Goal: Task Accomplishment & Management: Use online tool/utility

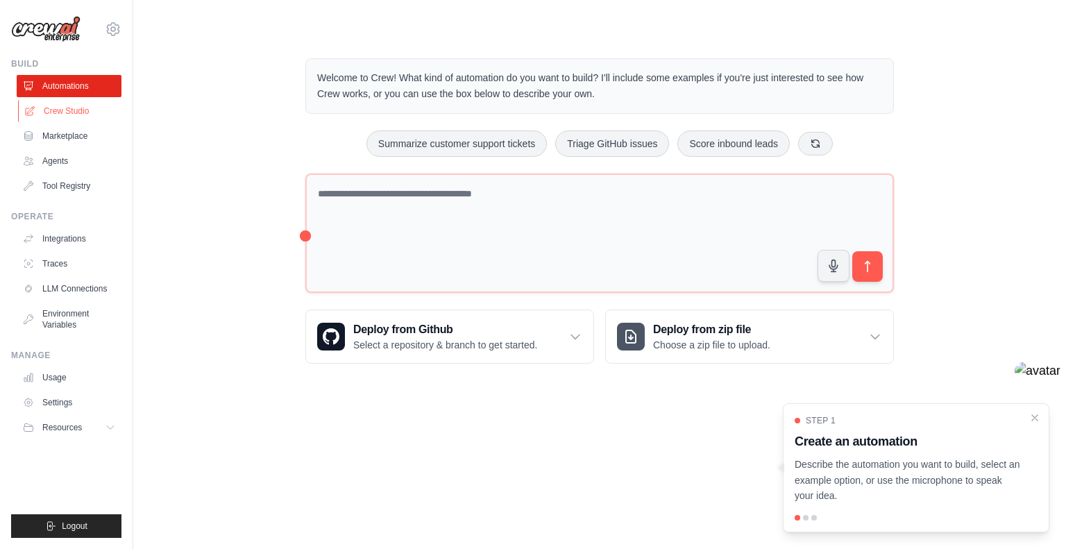
click at [60, 112] on link "Crew Studio" at bounding box center [70, 111] width 105 height 22
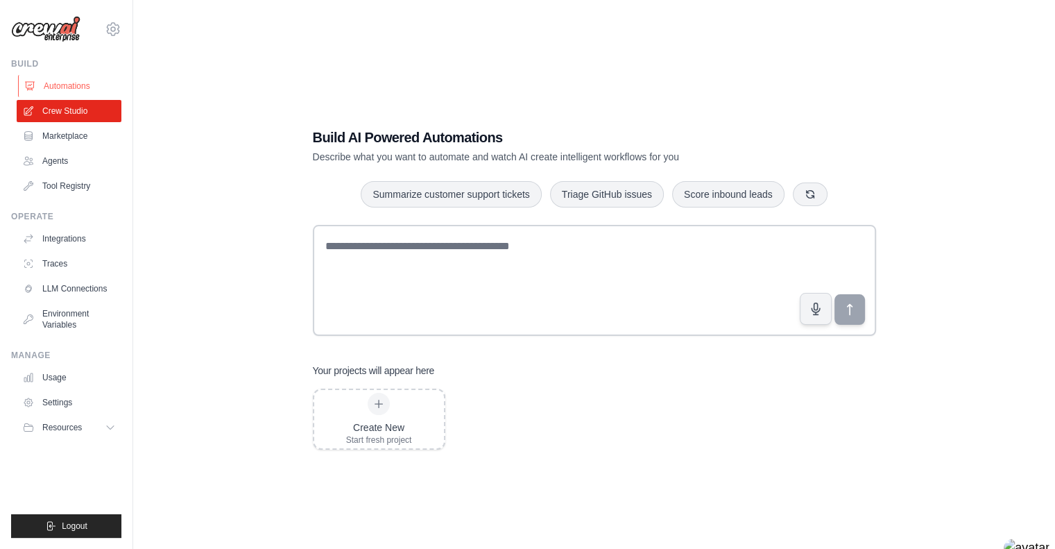
click at [42, 86] on link "Automations" at bounding box center [70, 86] width 105 height 22
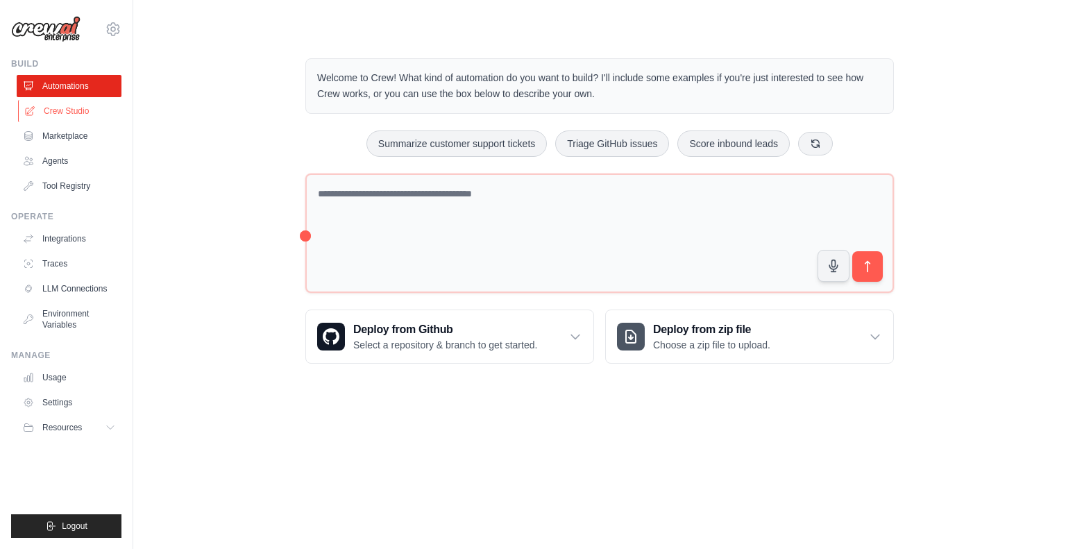
click at [57, 111] on link "Crew Studio" at bounding box center [70, 111] width 105 height 22
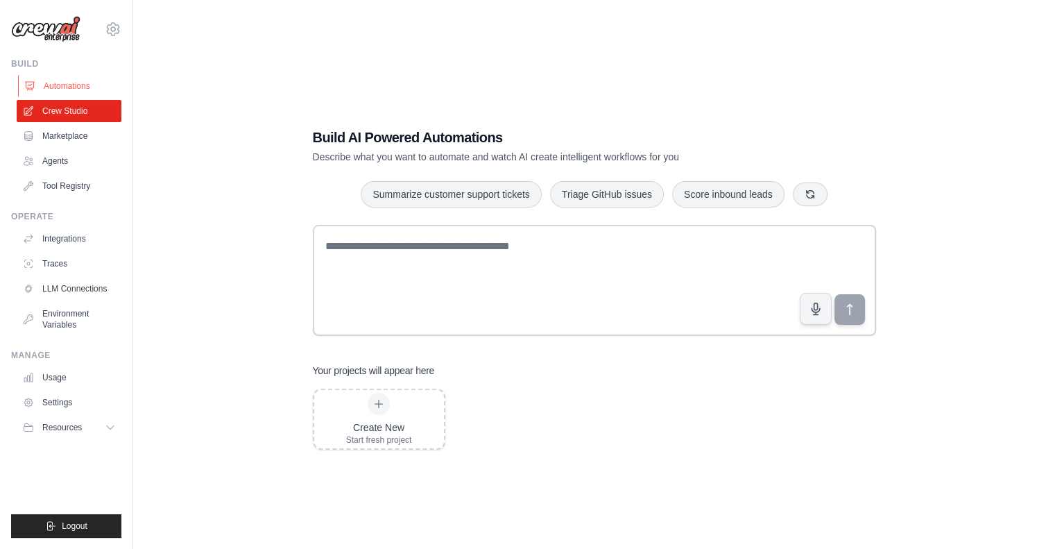
click at [64, 85] on link "Automations" at bounding box center [70, 86] width 105 height 22
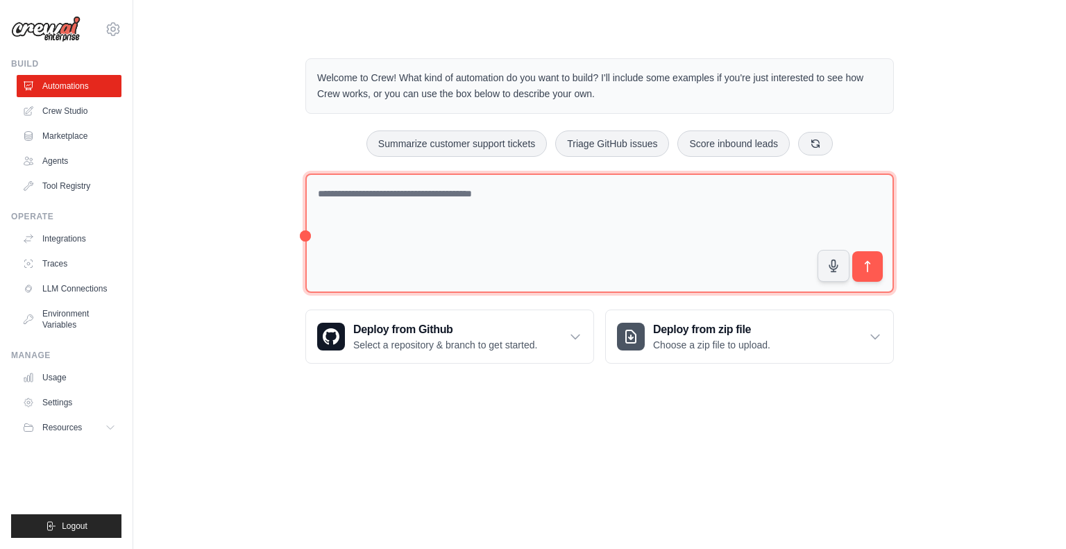
click at [438, 196] on textarea at bounding box center [599, 233] width 588 height 120
type textarea "**********"
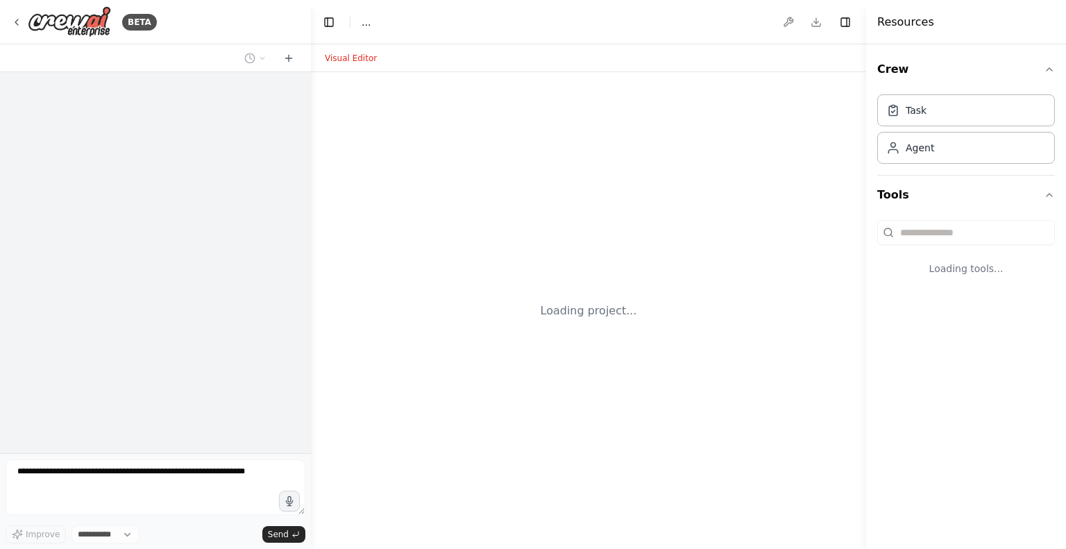
select select "****"
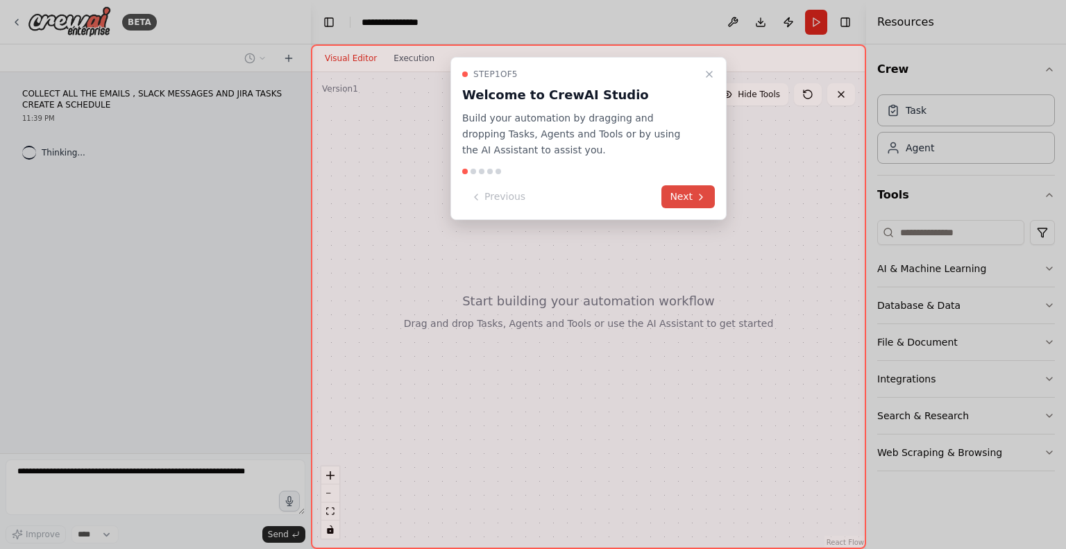
click at [665, 194] on button "Next" at bounding box center [687, 196] width 53 height 23
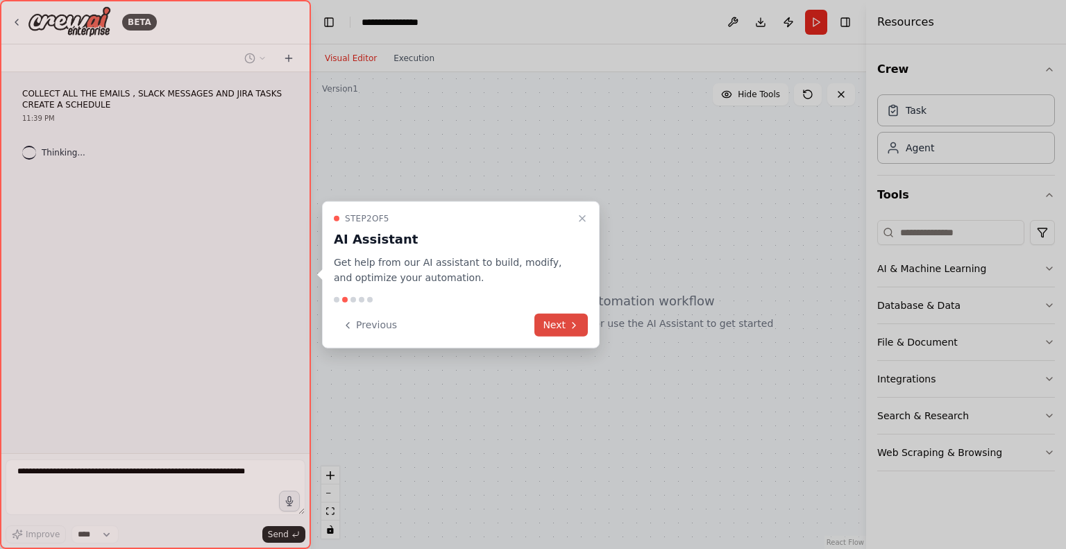
click at [563, 318] on button "Next" at bounding box center [560, 325] width 53 height 23
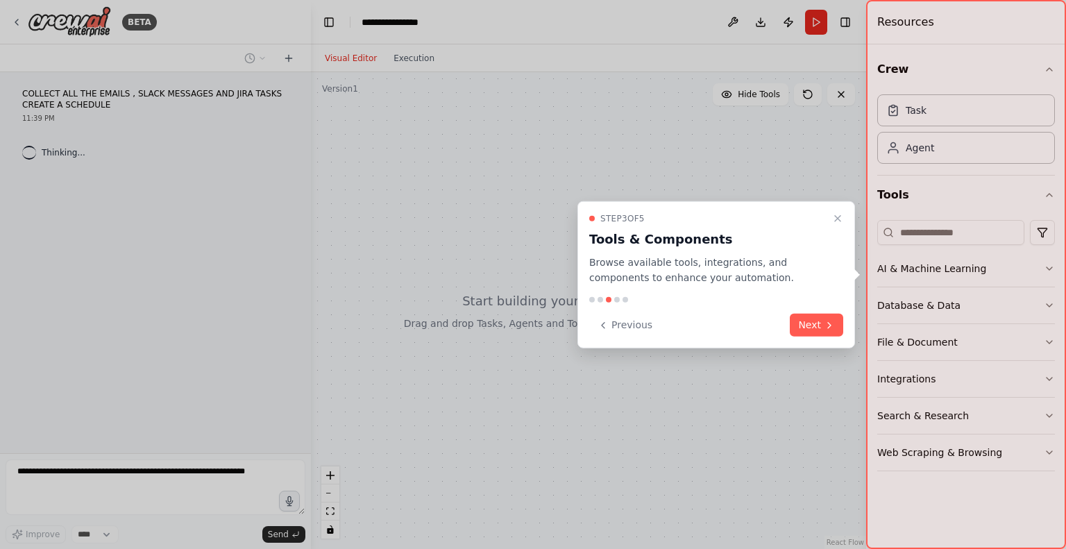
click at [816, 308] on div "Step 3 of 5 Tools & Components Browse available tools, integrations, and compon…" at bounding box center [716, 275] width 278 height 148
click at [826, 324] on icon at bounding box center [829, 324] width 11 height 11
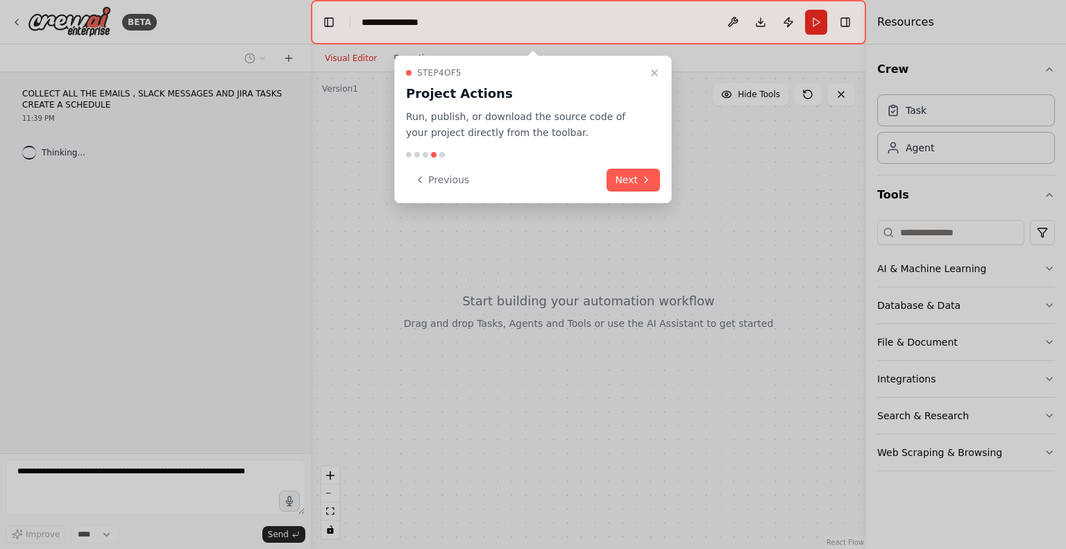
click at [638, 163] on div "Step 4 of 5 Project Actions Run, publish, or download the source code of your p…" at bounding box center [533, 130] width 278 height 148
click at [636, 186] on button "Next" at bounding box center [632, 180] width 53 height 23
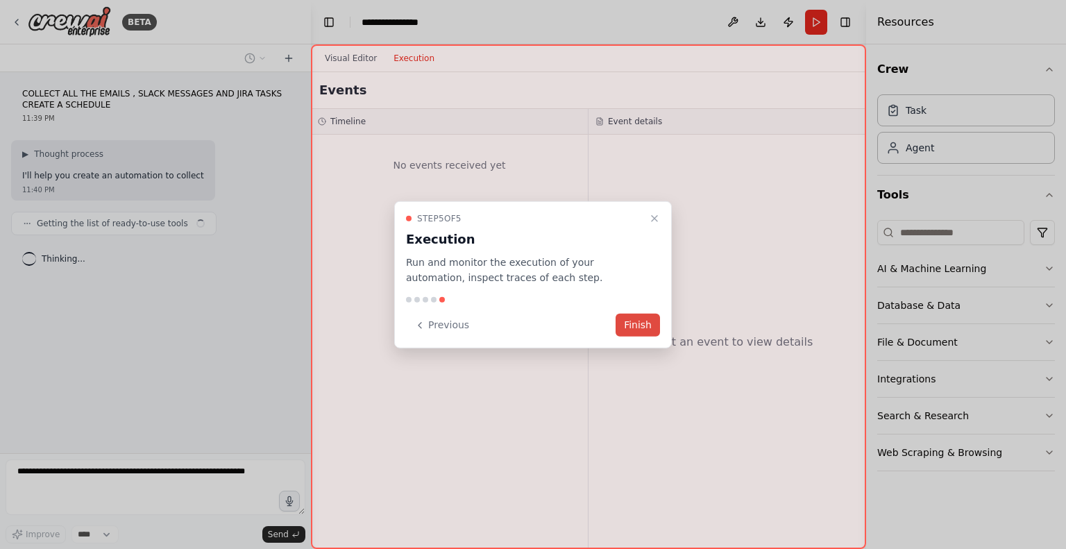
click at [636, 321] on button "Finish" at bounding box center [637, 325] width 44 height 23
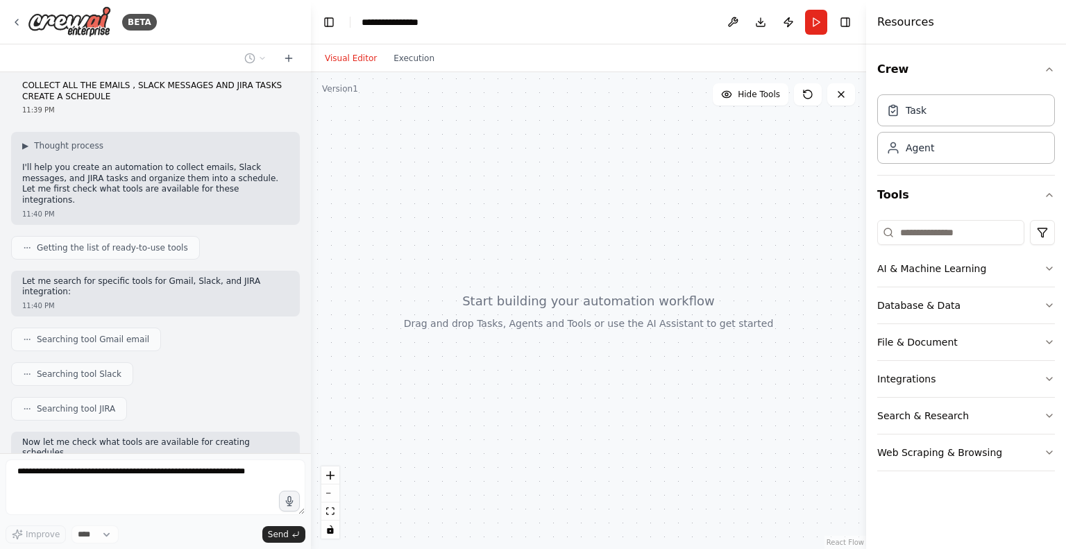
scroll to position [90, 0]
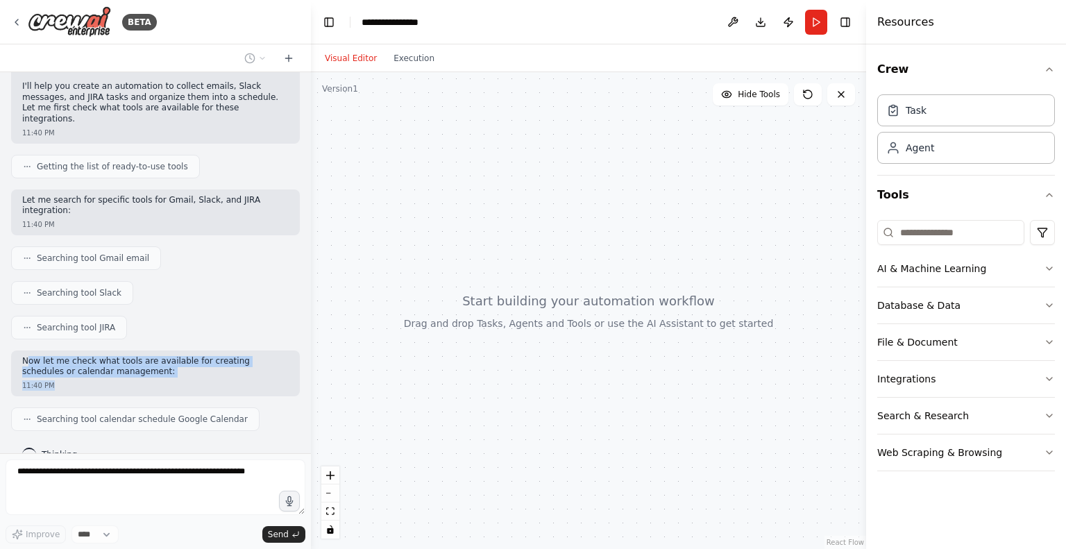
drag, startPoint x: 30, startPoint y: 336, endPoint x: 94, endPoint y: 368, distance: 72.3
click at [94, 368] on div "Now let me check what tools are available for creating schedules or calendar ma…" at bounding box center [155, 373] width 289 height 46
click at [167, 356] on p "Now let me check what tools are available for creating schedules or calendar ma…" at bounding box center [155, 367] width 266 height 22
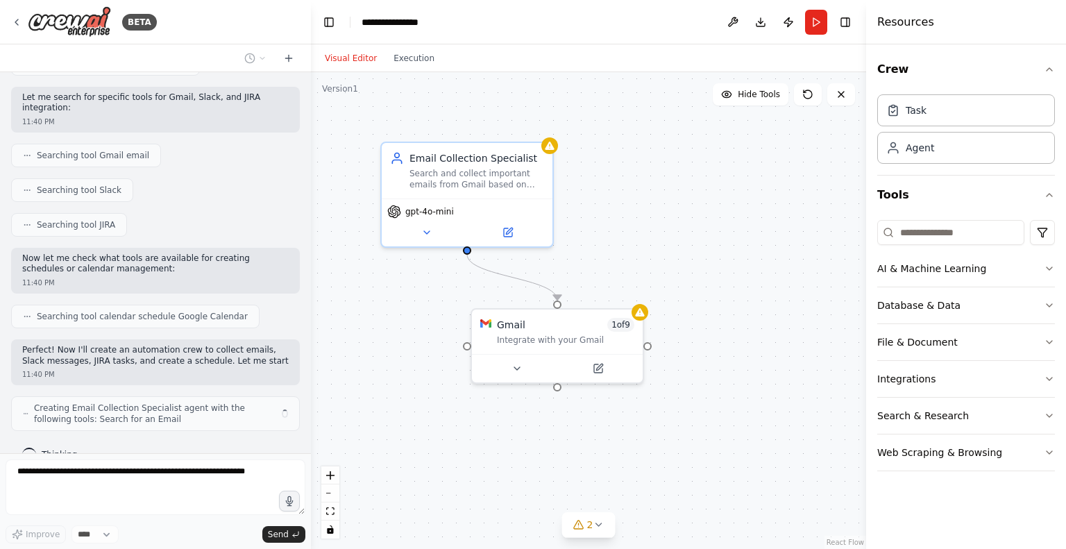
scroll to position [203, 0]
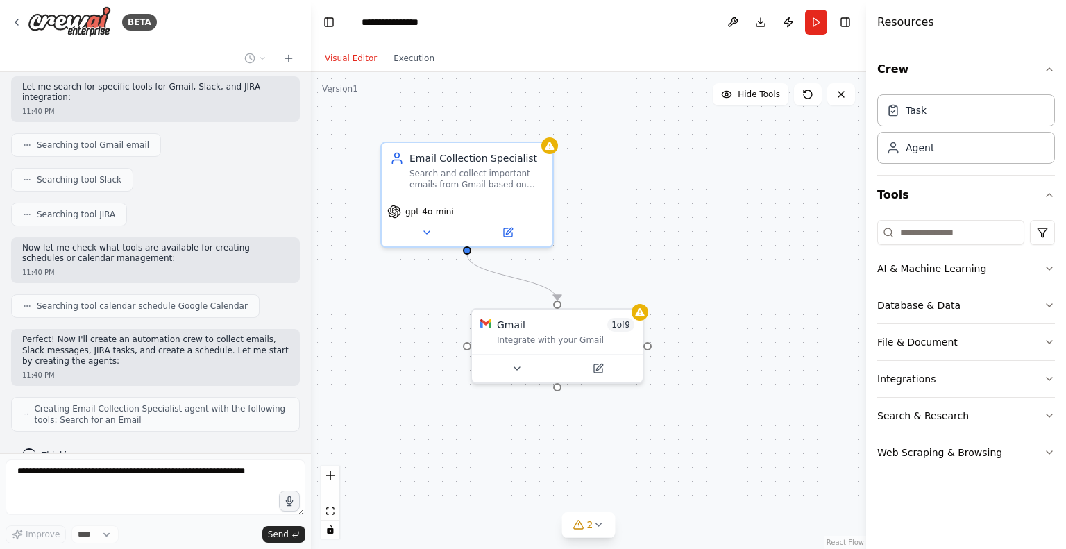
drag, startPoint x: 167, startPoint y: 349, endPoint x: 63, endPoint y: 236, distance: 153.2
click at [63, 243] on p "Now let me check what tools are available for creating schedules or calendar ma…" at bounding box center [155, 254] width 266 height 22
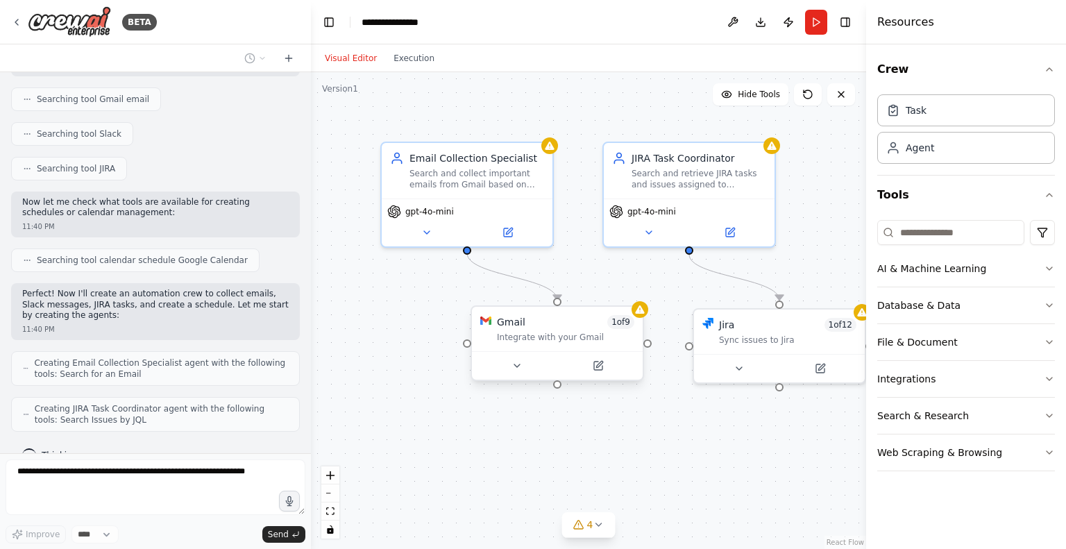
scroll to position [294, 0]
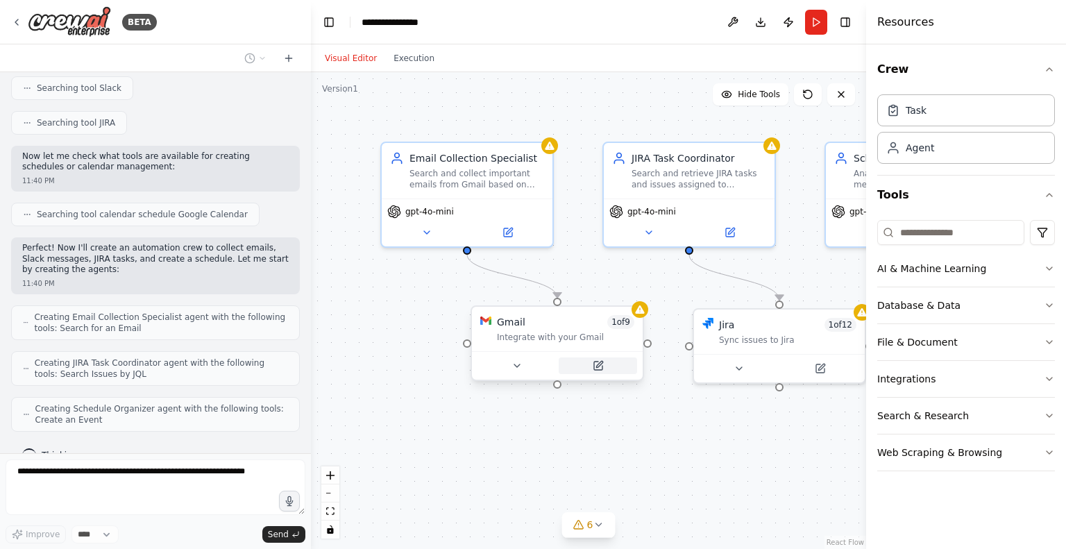
click at [599, 362] on icon at bounding box center [599, 364] width 6 height 6
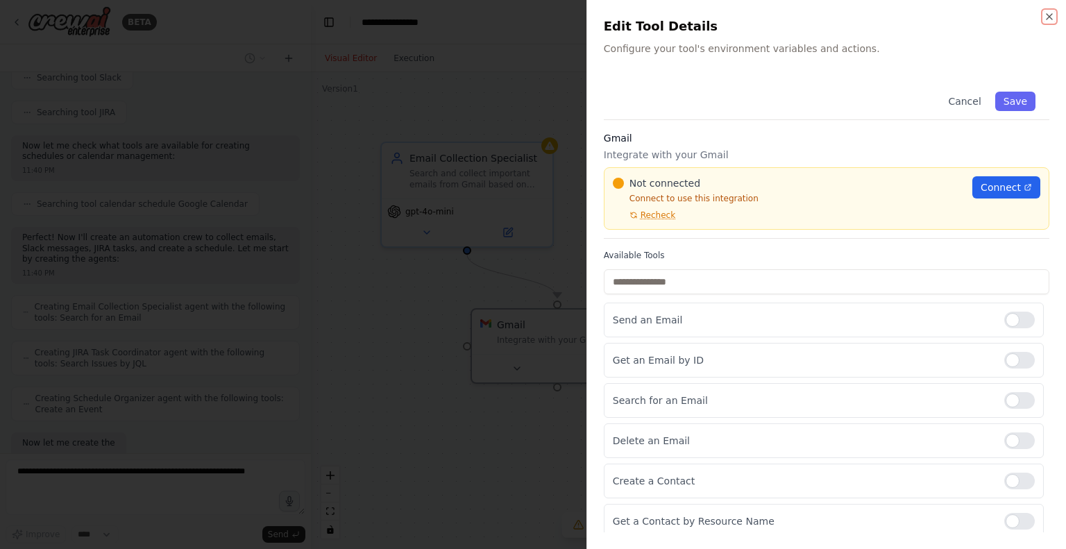
scroll to position [375, 0]
click at [980, 186] on span "Connect" at bounding box center [1000, 187] width 40 height 14
click at [1048, 16] on icon "button" at bounding box center [1049, 17] width 6 height 6
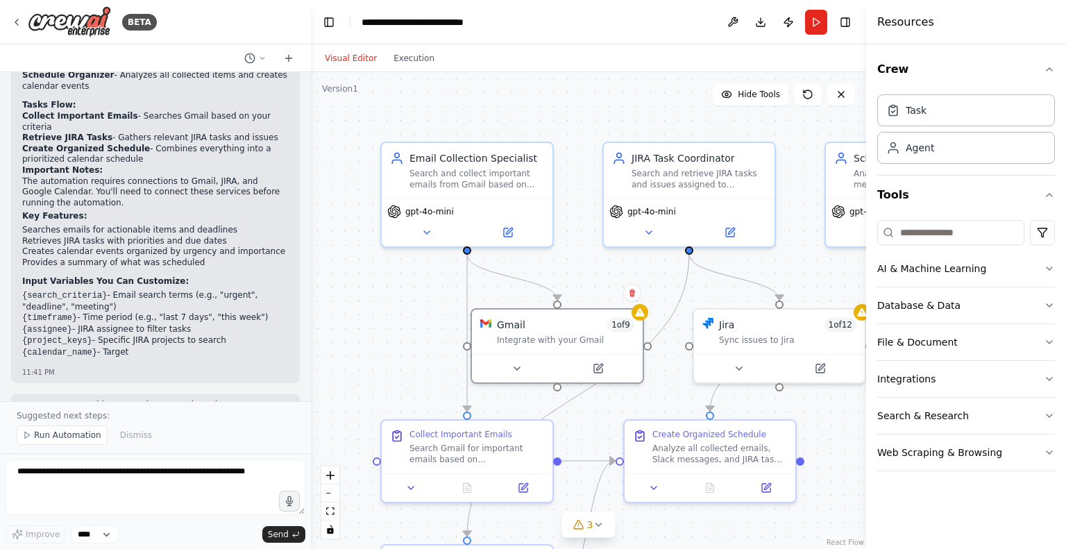
scroll to position [1049, 0]
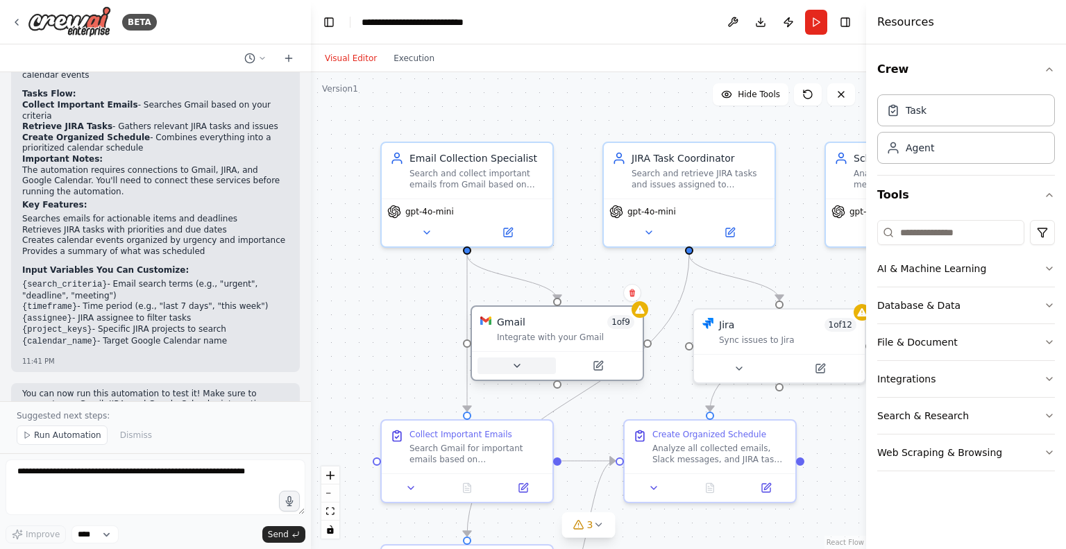
click at [520, 368] on icon at bounding box center [516, 365] width 11 height 11
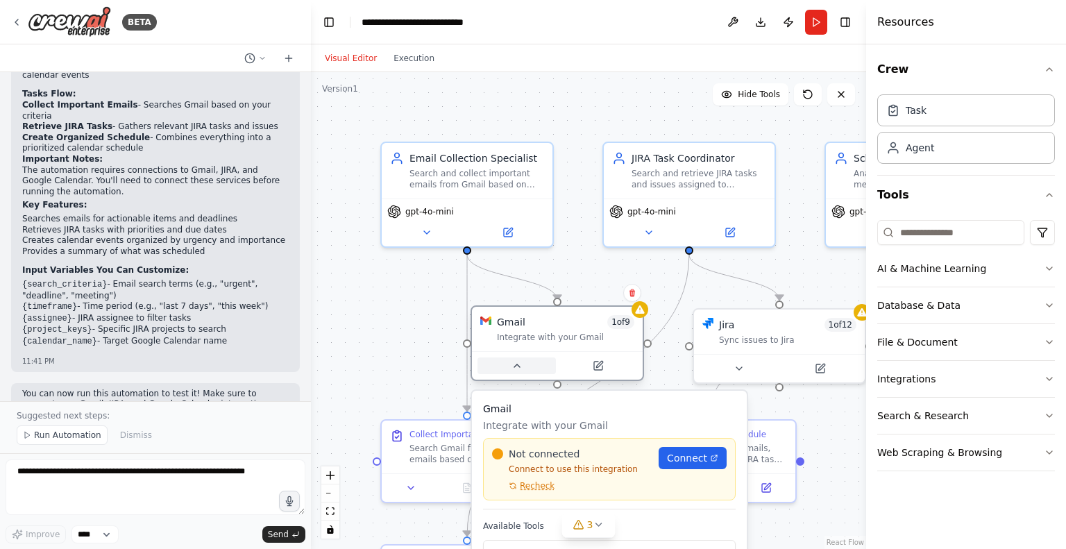
click at [520, 368] on icon at bounding box center [516, 365] width 11 height 11
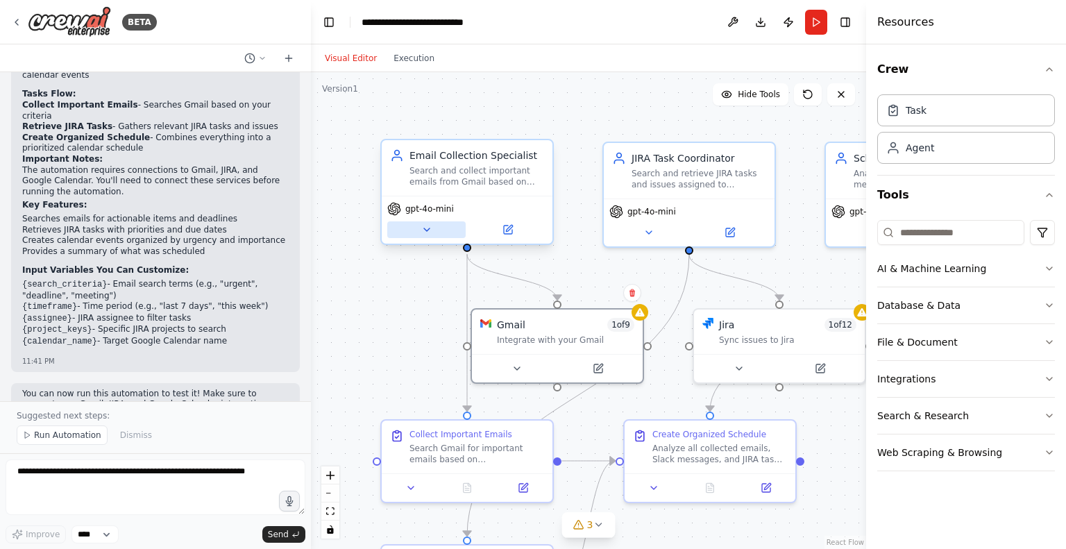
click at [427, 238] on div "gpt-4o-mini" at bounding box center [467, 220] width 171 height 48
click at [588, 518] on span "3" at bounding box center [590, 525] width 6 height 14
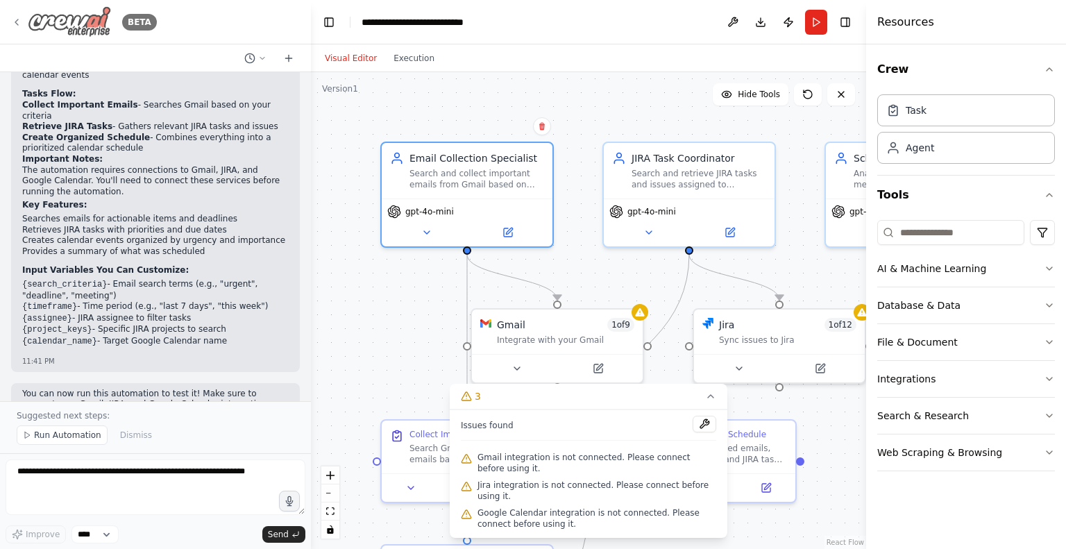
click at [20, 17] on icon at bounding box center [16, 22] width 11 height 11
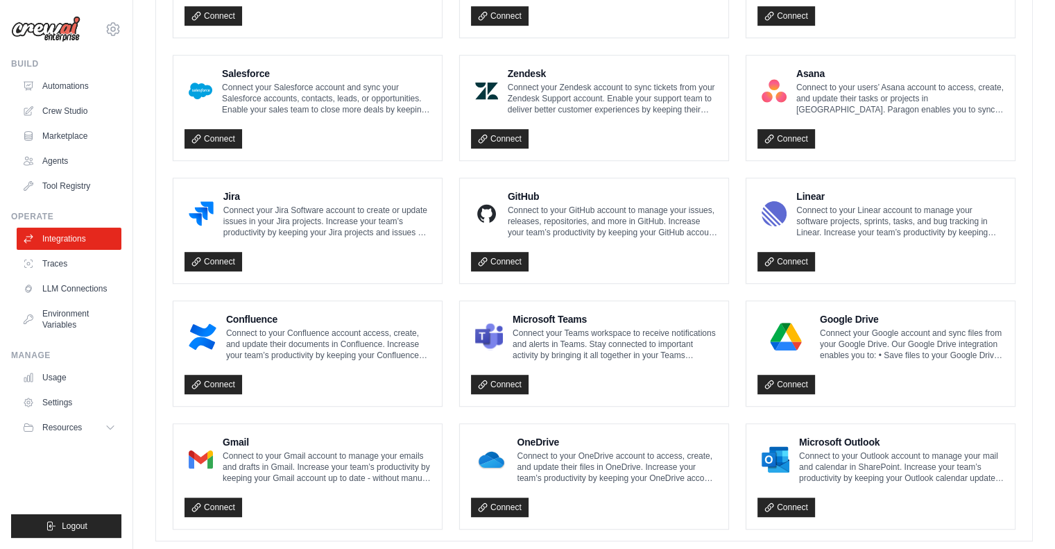
scroll to position [748, 0]
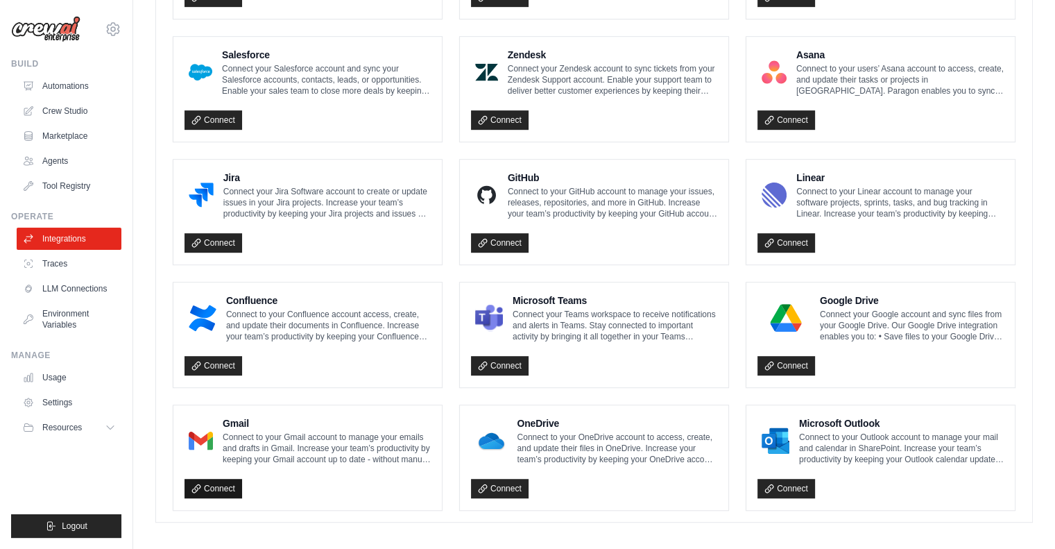
click at [232, 479] on link "Connect" at bounding box center [214, 488] width 58 height 19
